Goal: Task Accomplishment & Management: Manage account settings

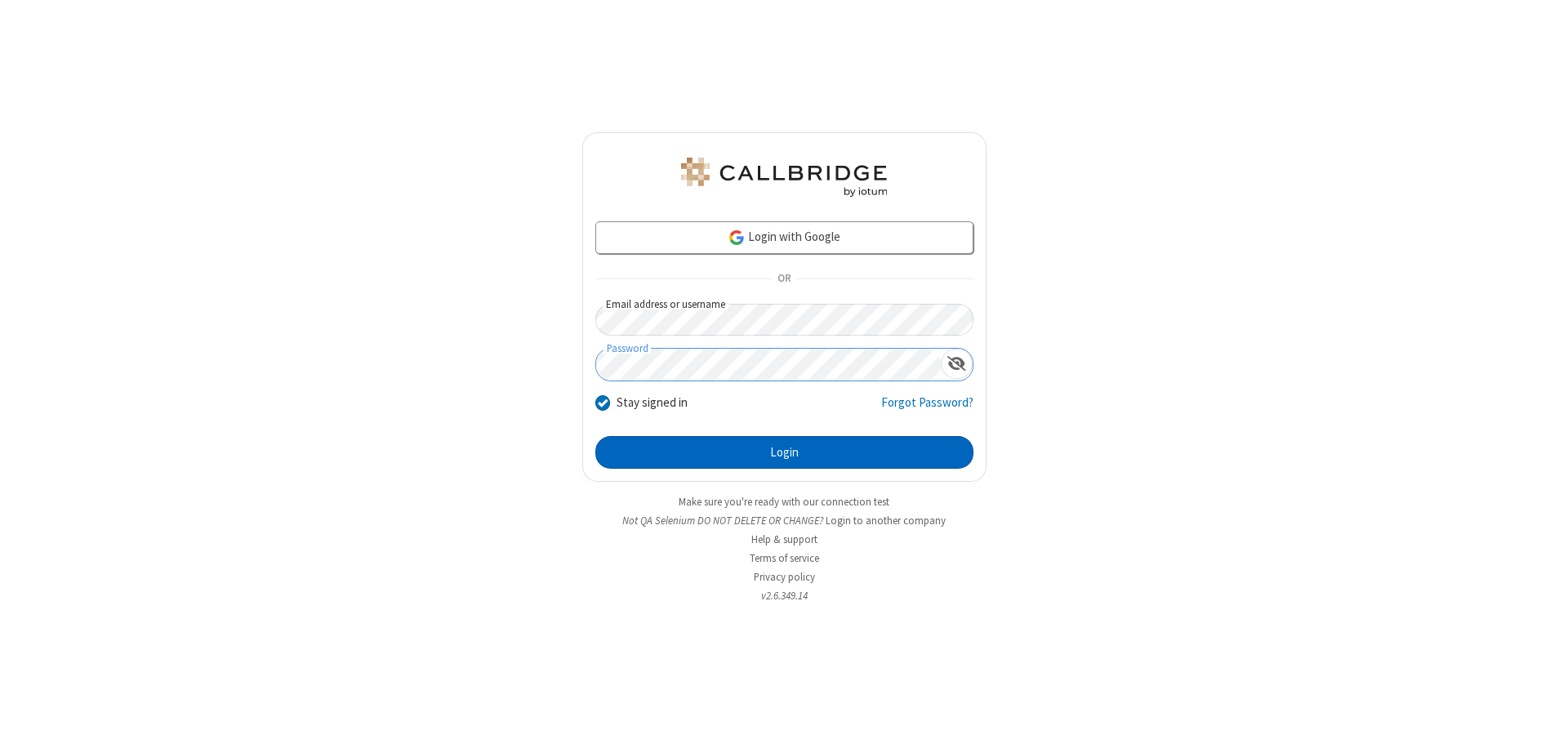
click at [784, 452] on button "Login" at bounding box center [784, 452] width 378 height 33
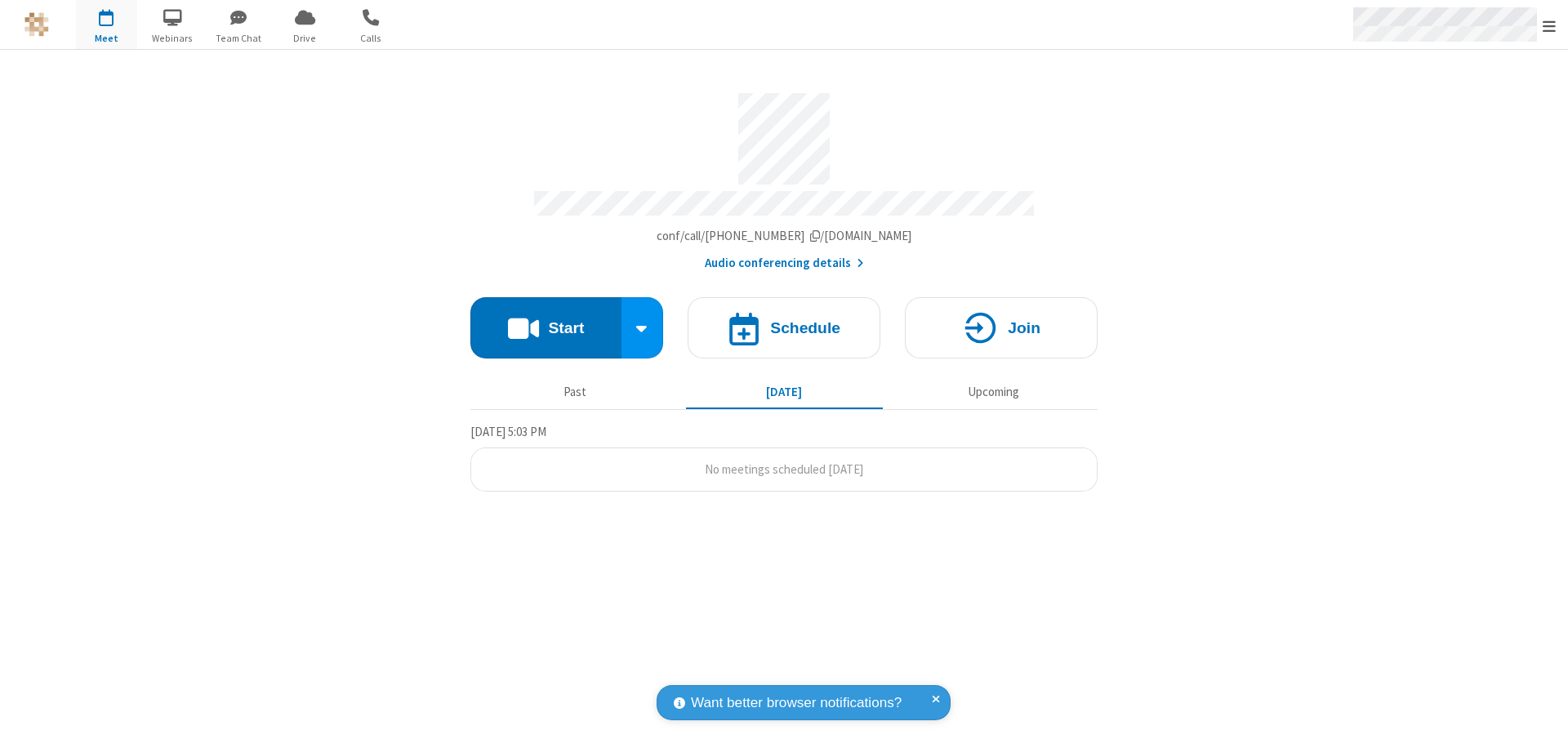
click at [1550, 25] on span "Open menu" at bounding box center [1550, 25] width 13 height 16
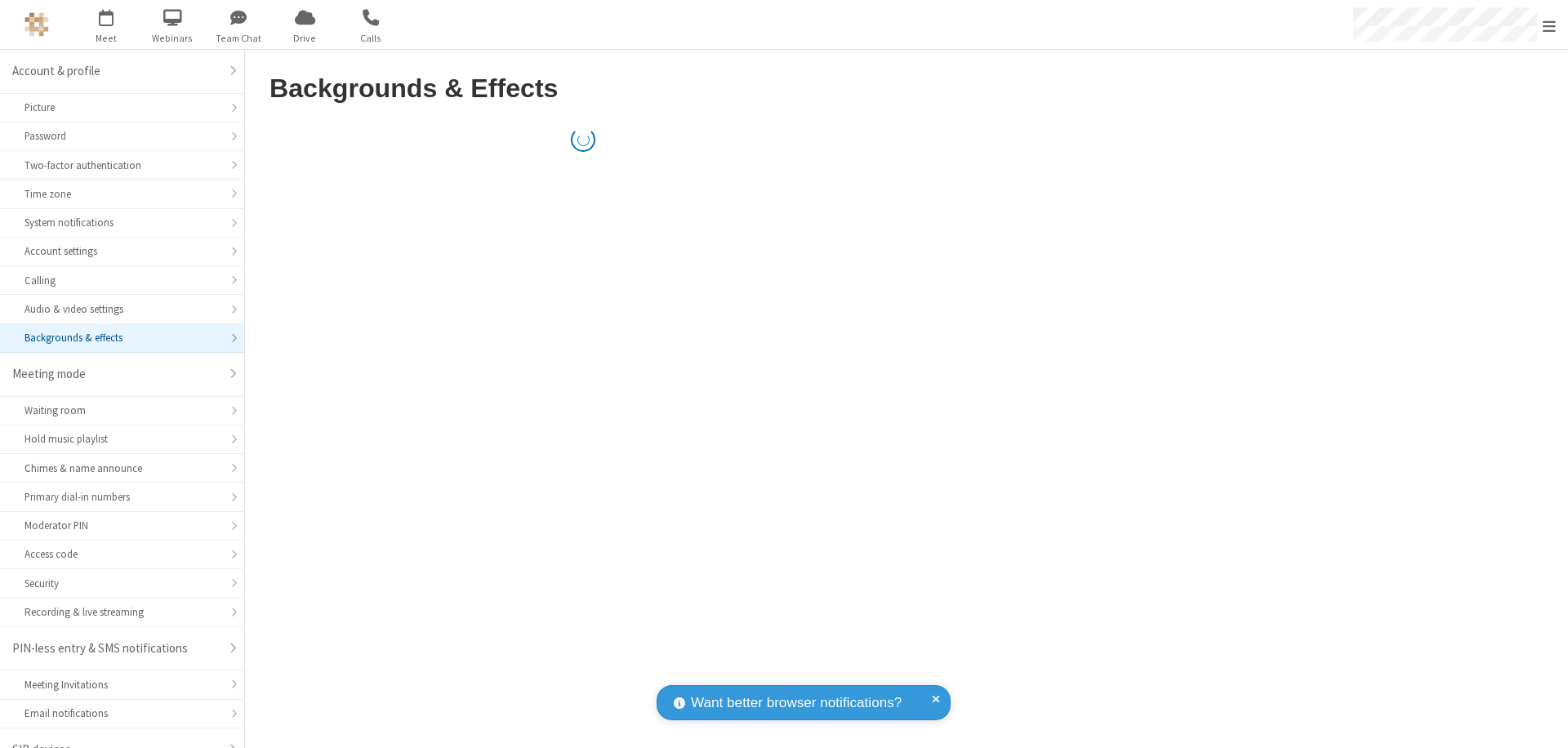
scroll to position [23, 0]
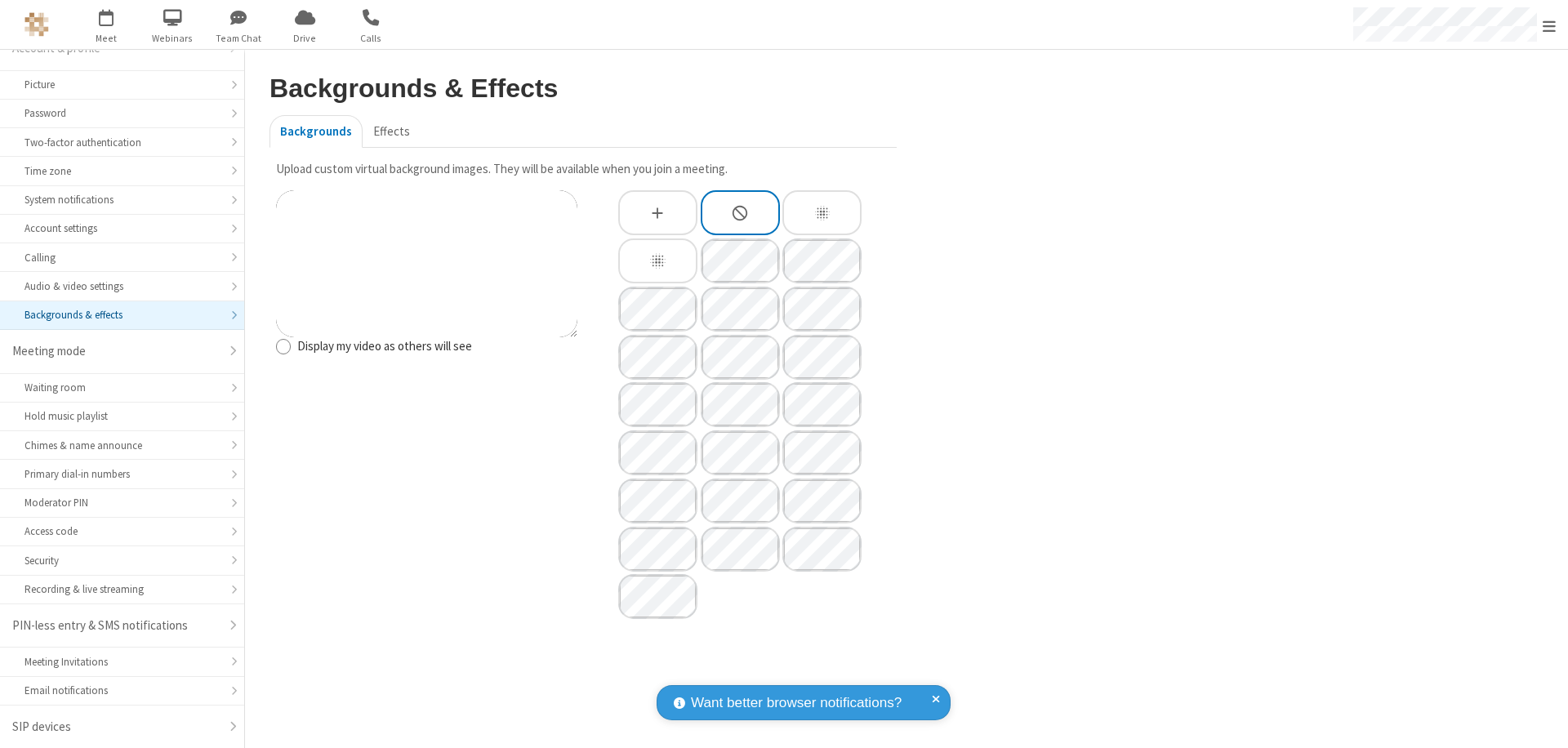
type input "C:\fakepath\virtual_background_test.jpg"
